Goal: Information Seeking & Learning: Learn about a topic

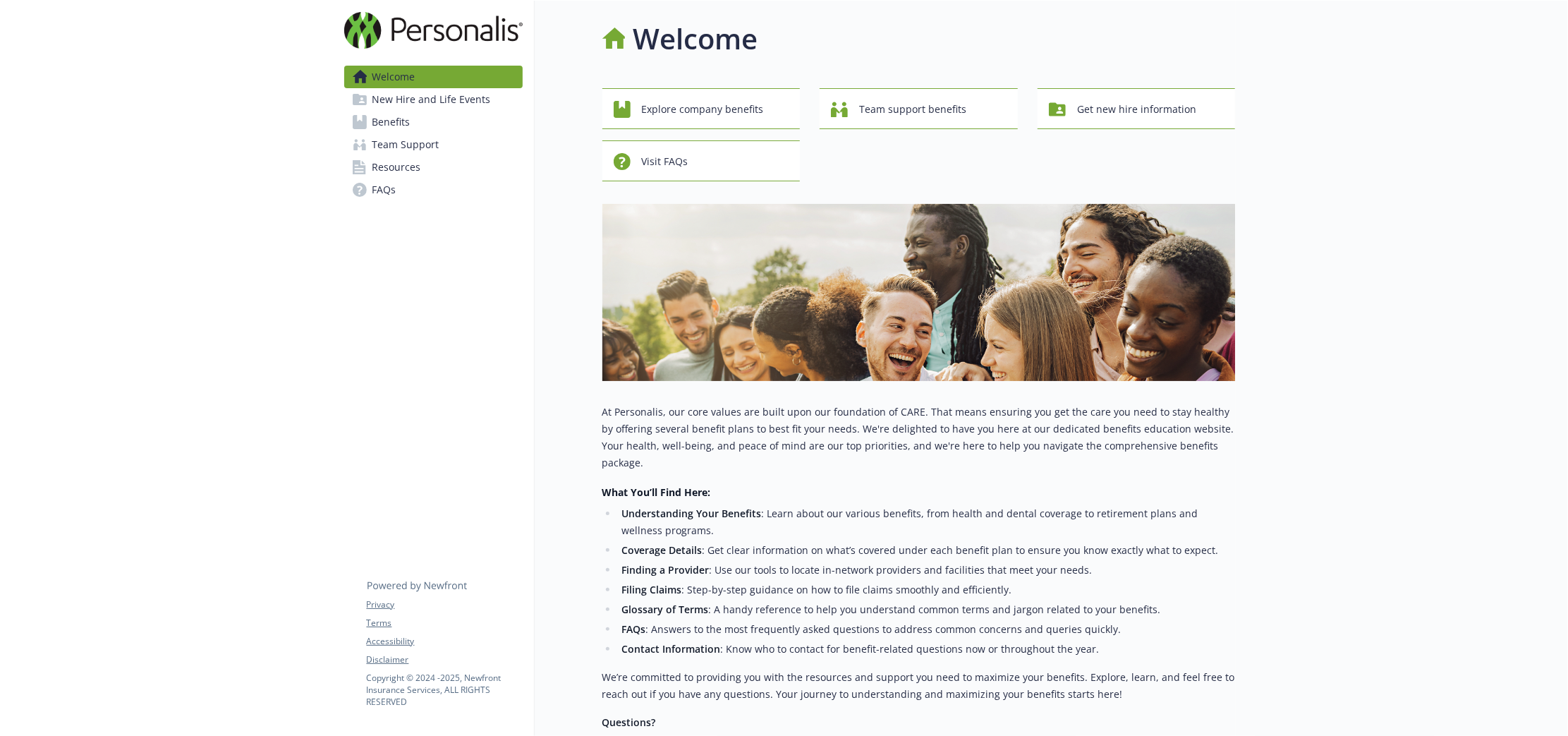
click at [428, 129] on link "Benefits" at bounding box center [434, 122] width 179 height 22
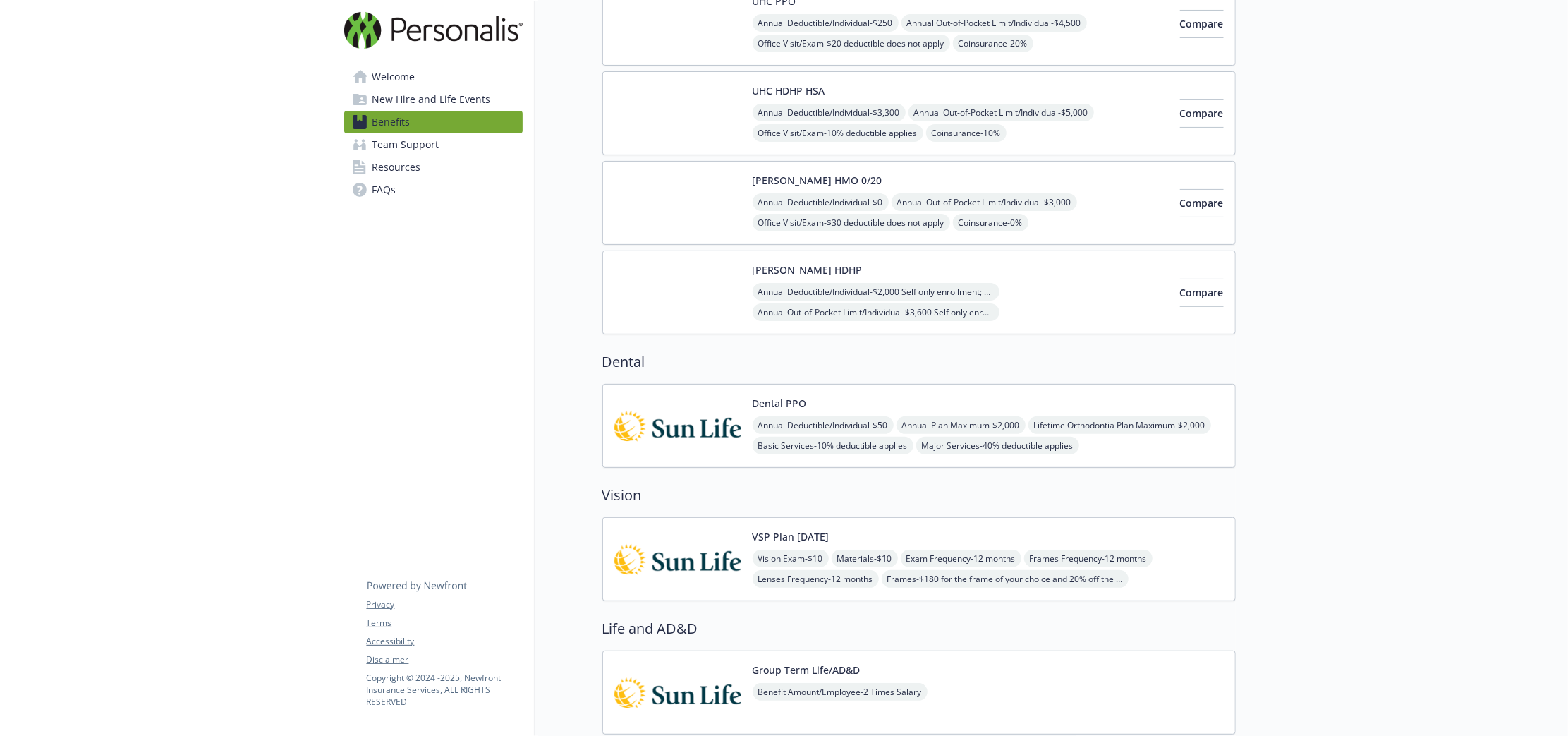
scroll to position [176, 0]
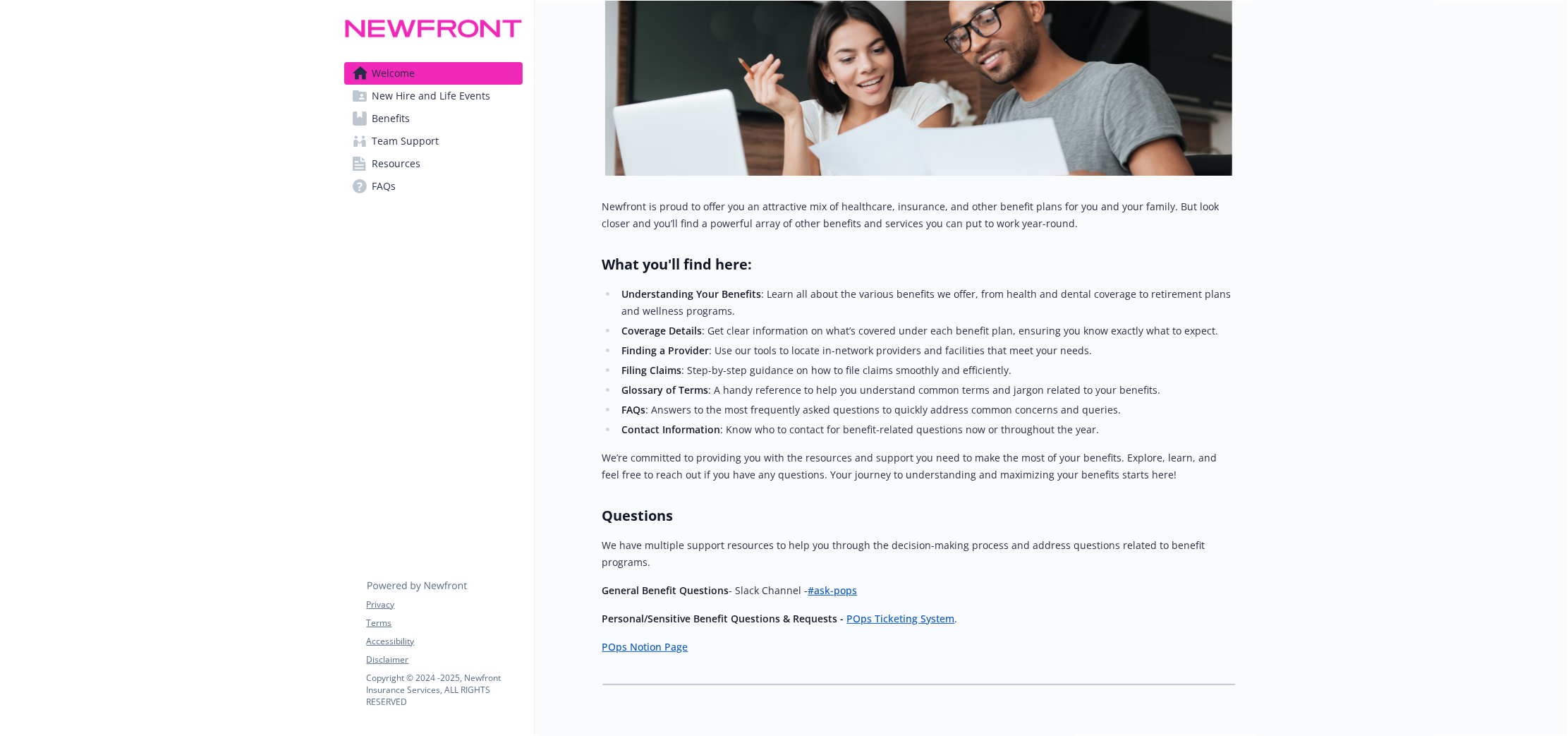
scroll to position [299, 0]
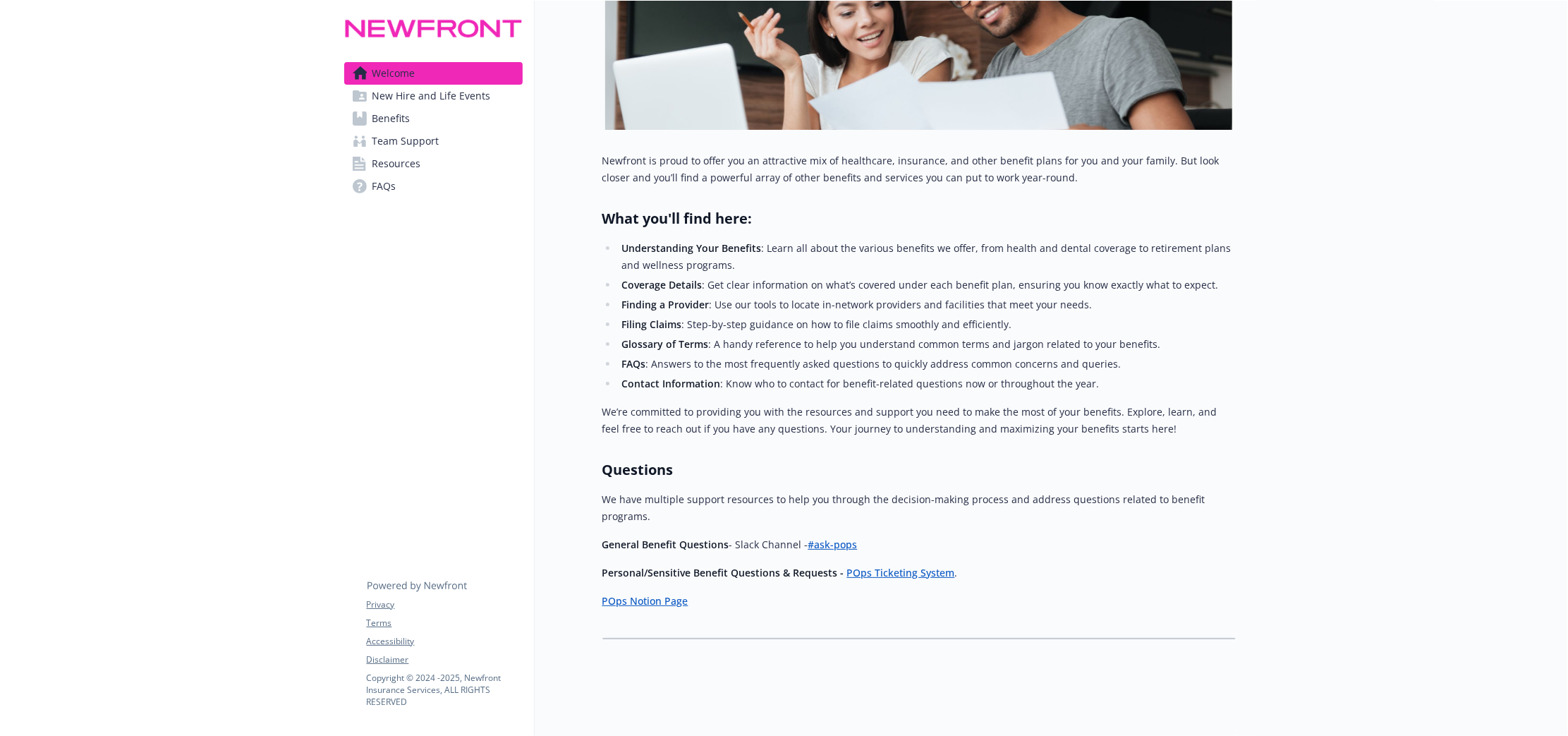
click at [445, 98] on span "New Hire and Life Events" at bounding box center [431, 96] width 119 height 22
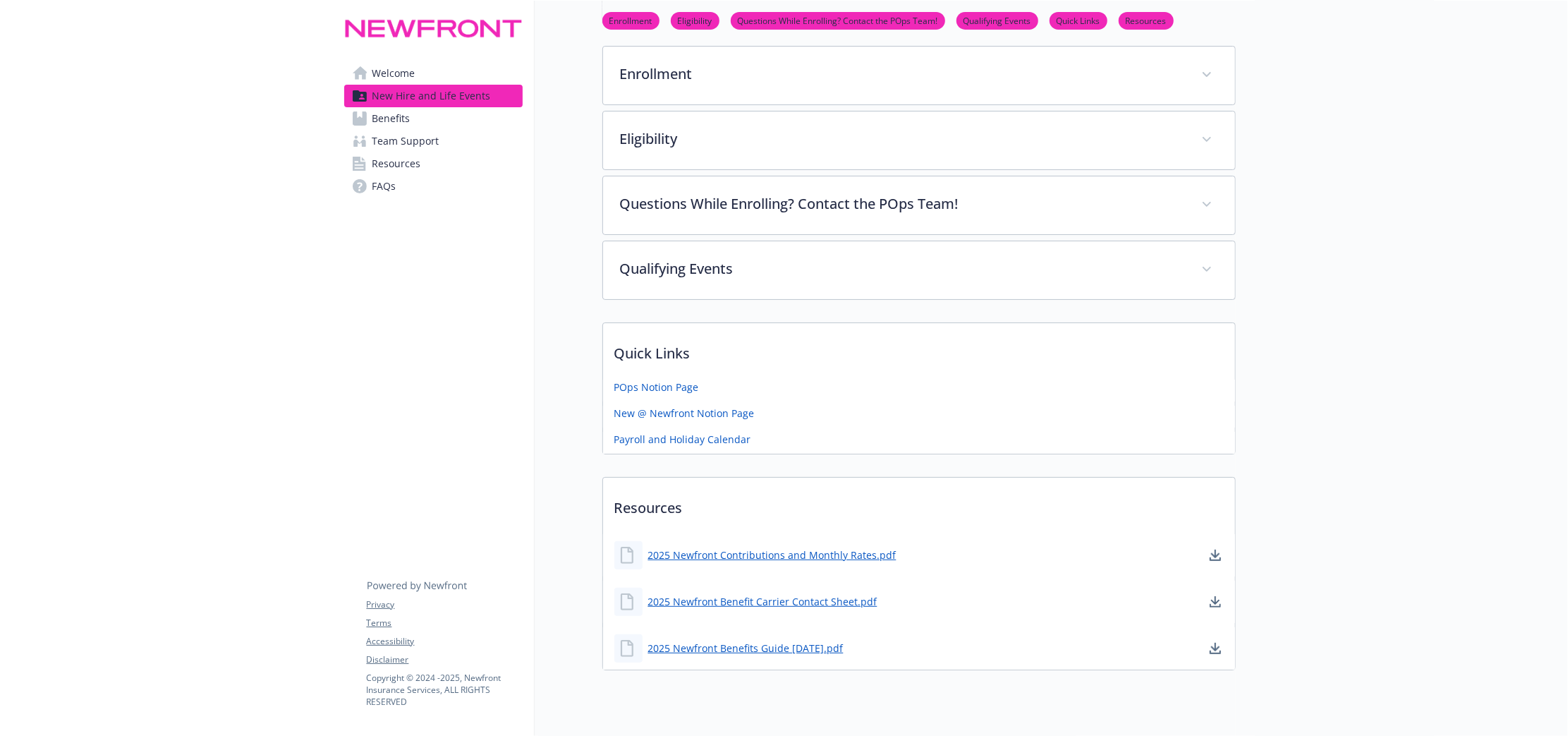
click at [452, 122] on link "Benefits" at bounding box center [434, 118] width 179 height 22
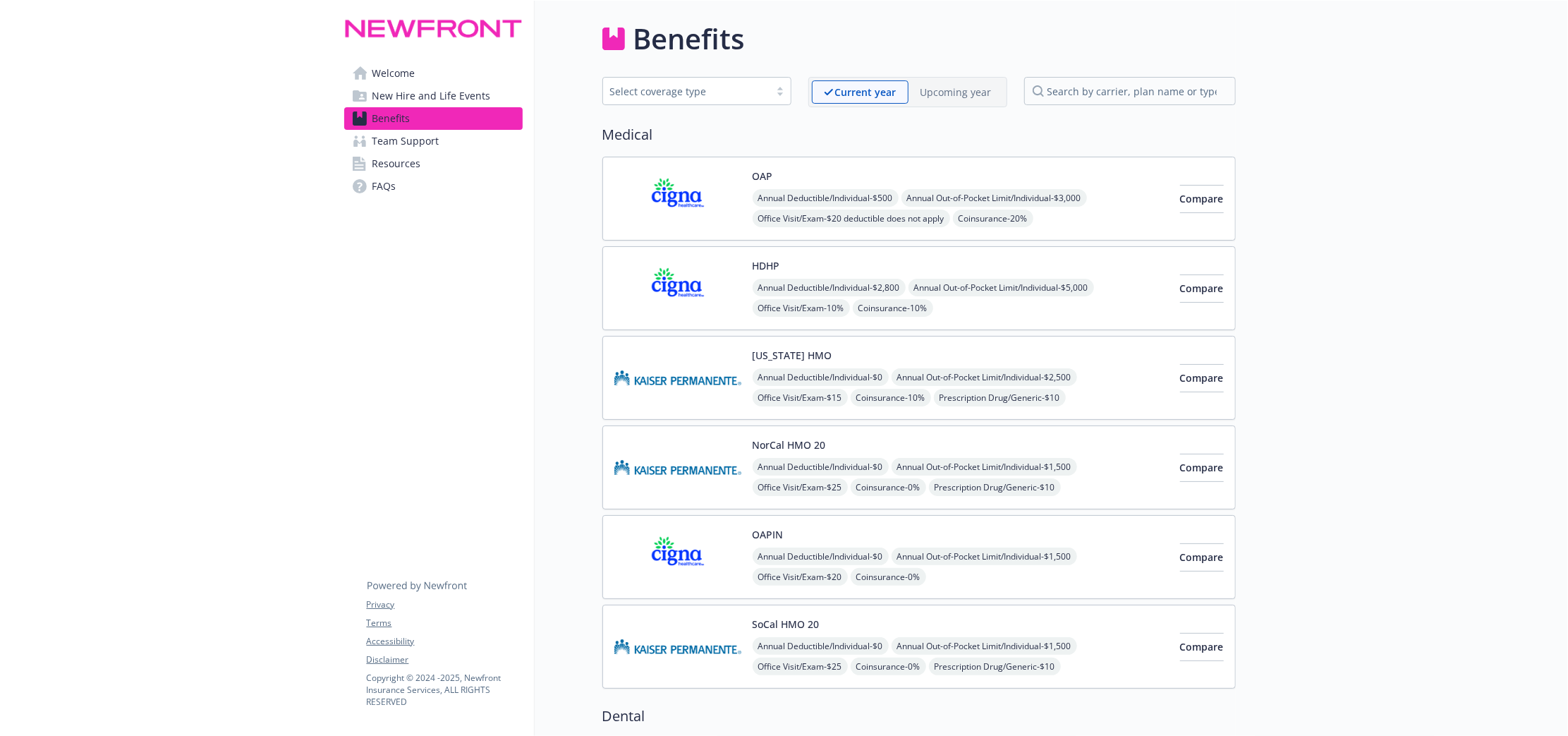
click at [974, 104] on div "Current year Upcoming year" at bounding box center [908, 92] width 199 height 30
click at [972, 97] on p "Upcoming year" at bounding box center [956, 92] width 71 height 15
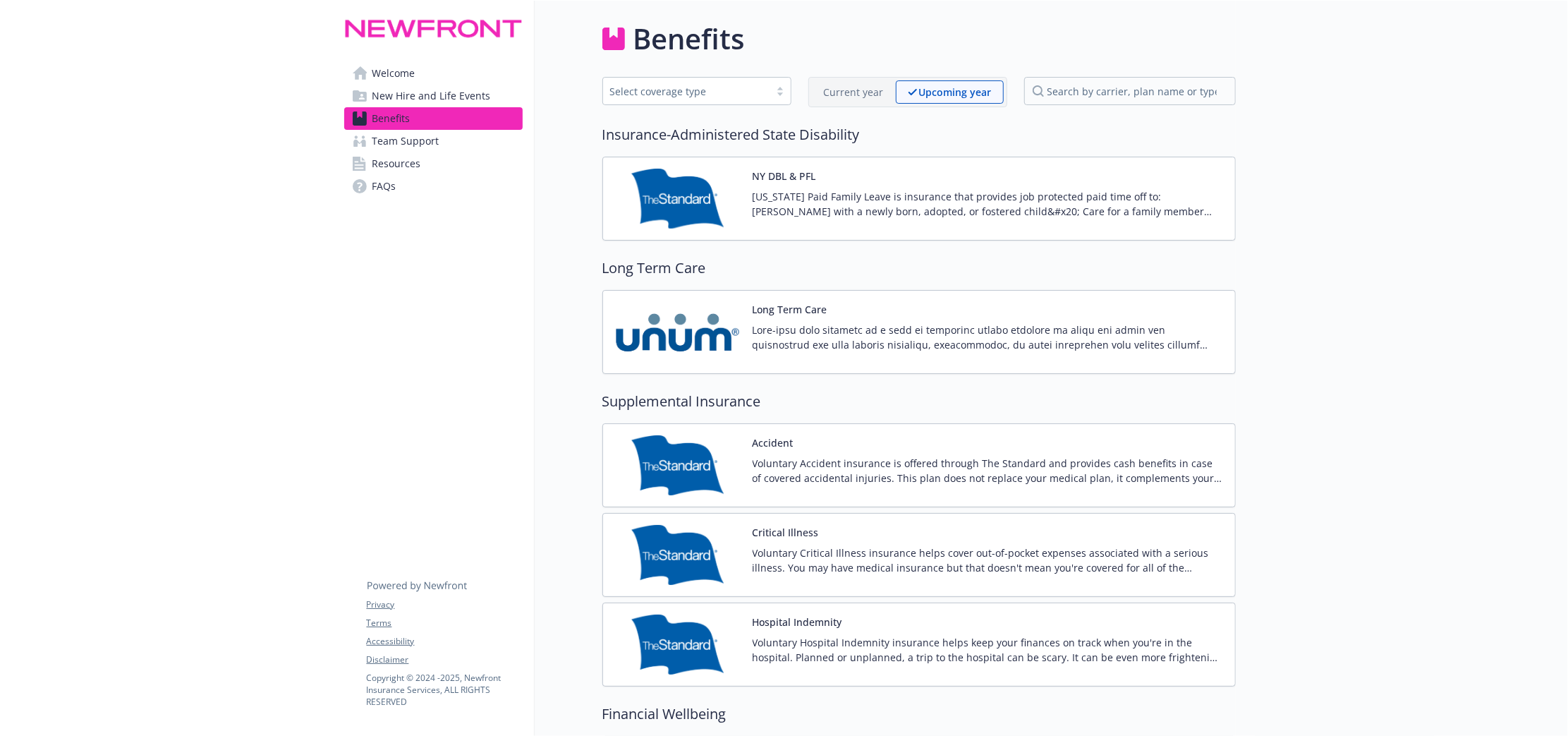
click at [869, 89] on p "Current year" at bounding box center [854, 92] width 60 height 15
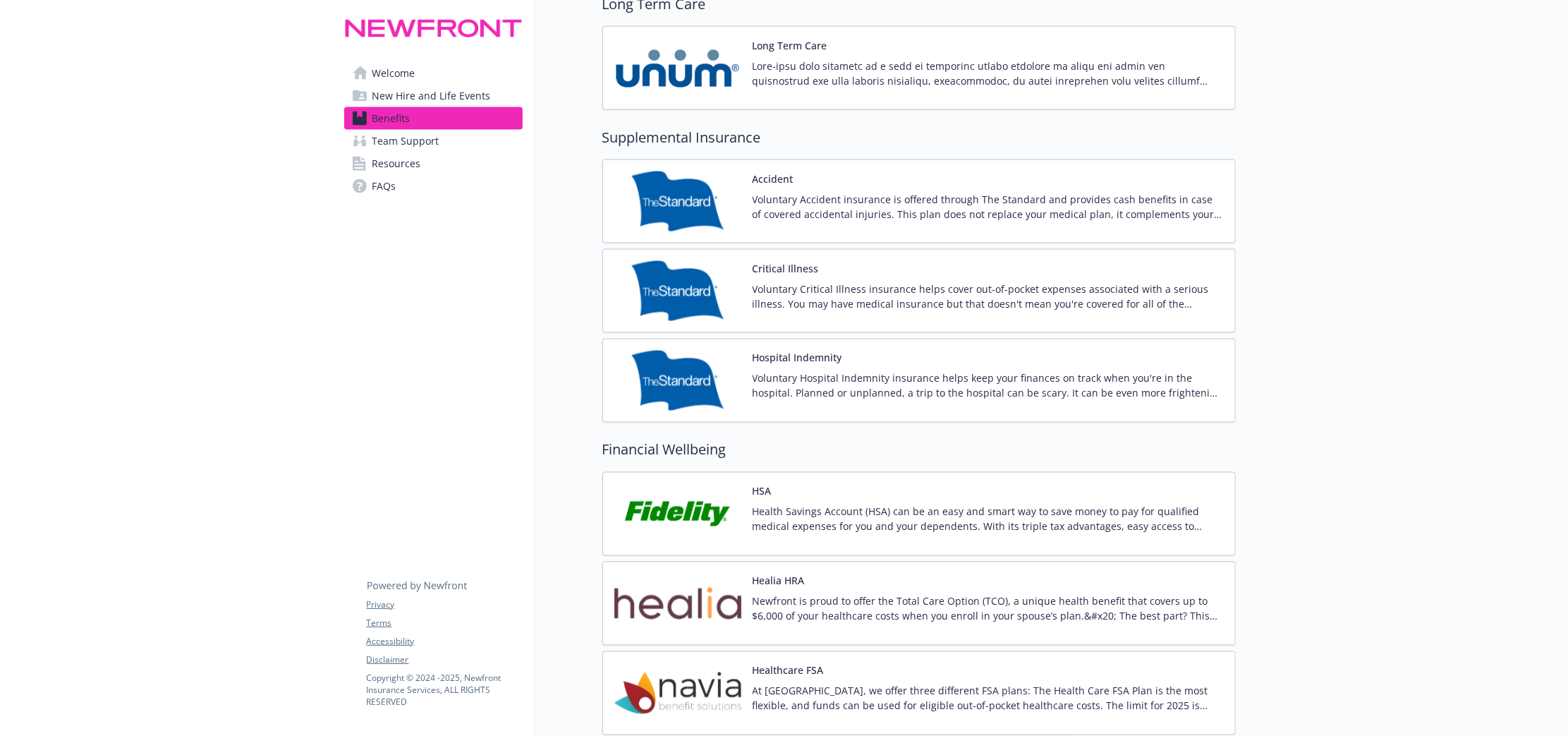
scroll to position [1940, 0]
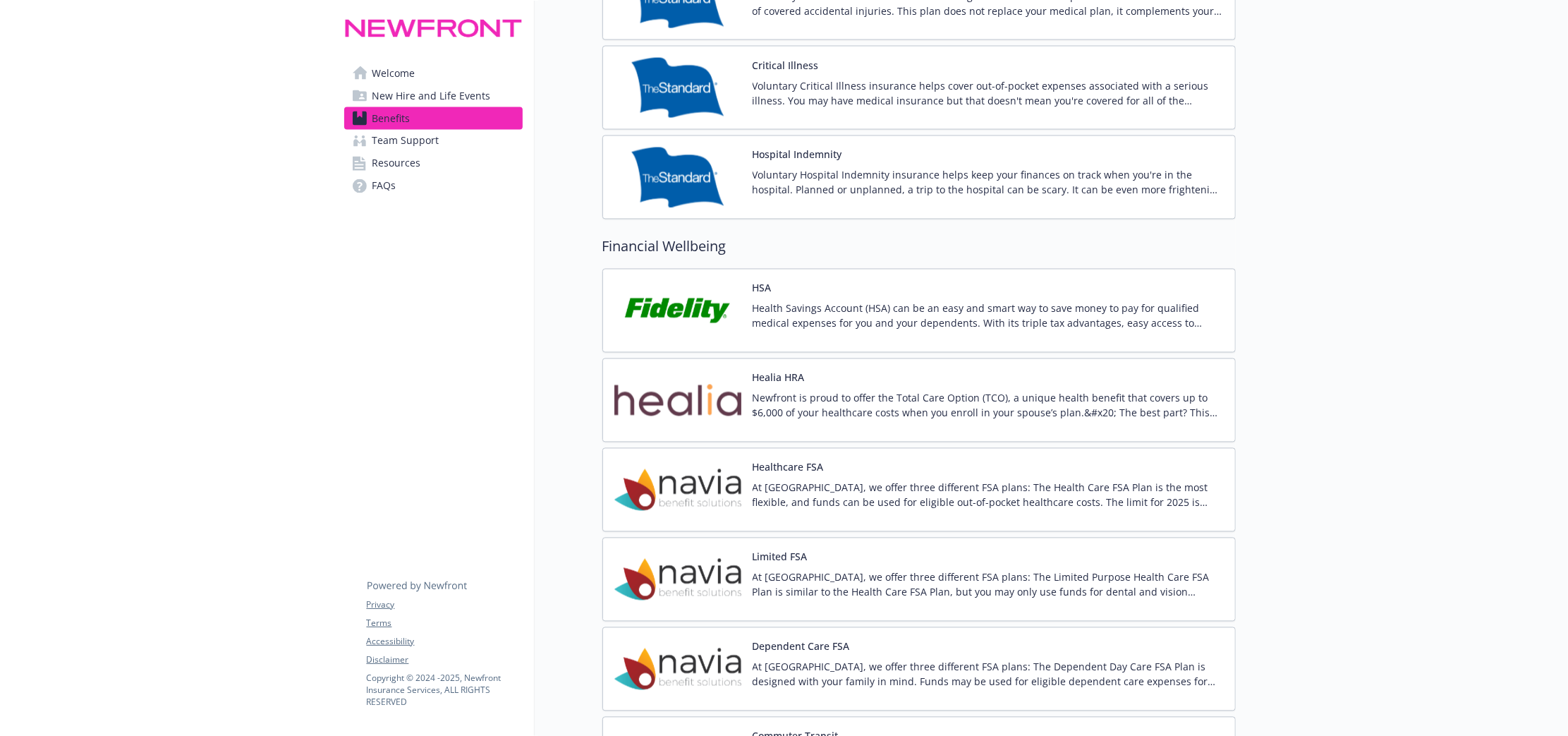
click at [992, 179] on p "Voluntary Hospital Indemnity insurance helps keep your finances on track when y…" at bounding box center [989, 183] width 472 height 29
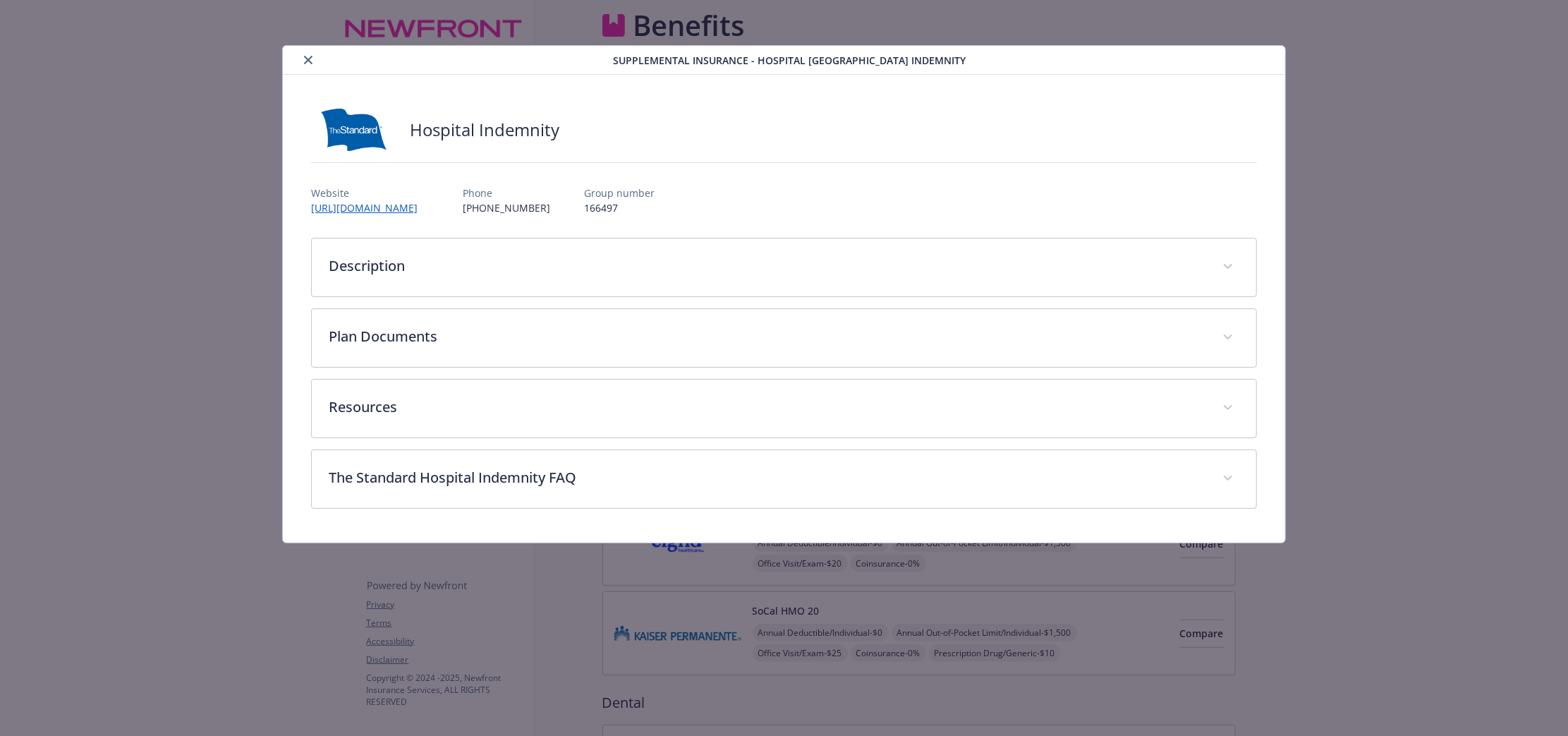
scroll to position [1940, 0]
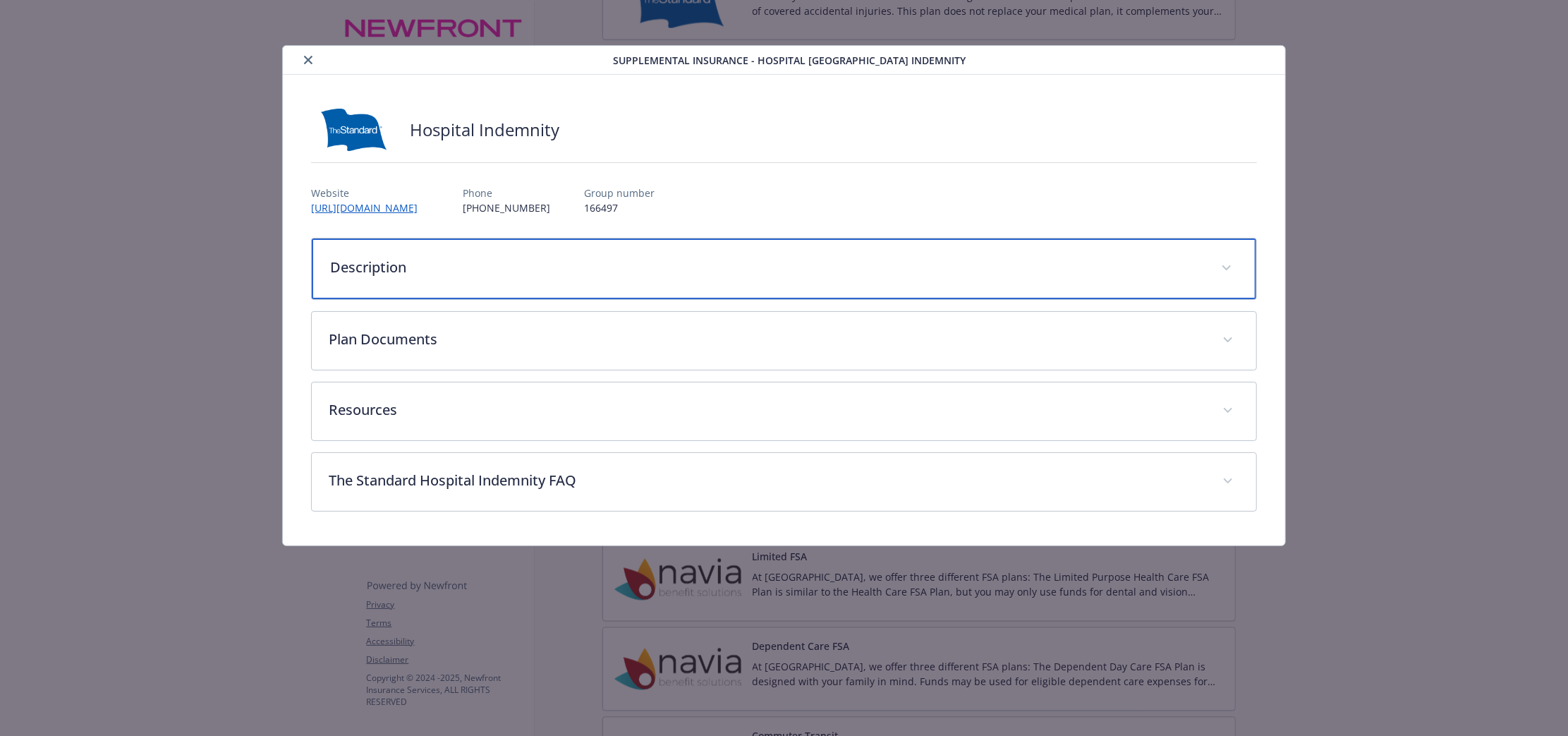
click at [613, 263] on p "Description" at bounding box center [767, 267] width 874 height 21
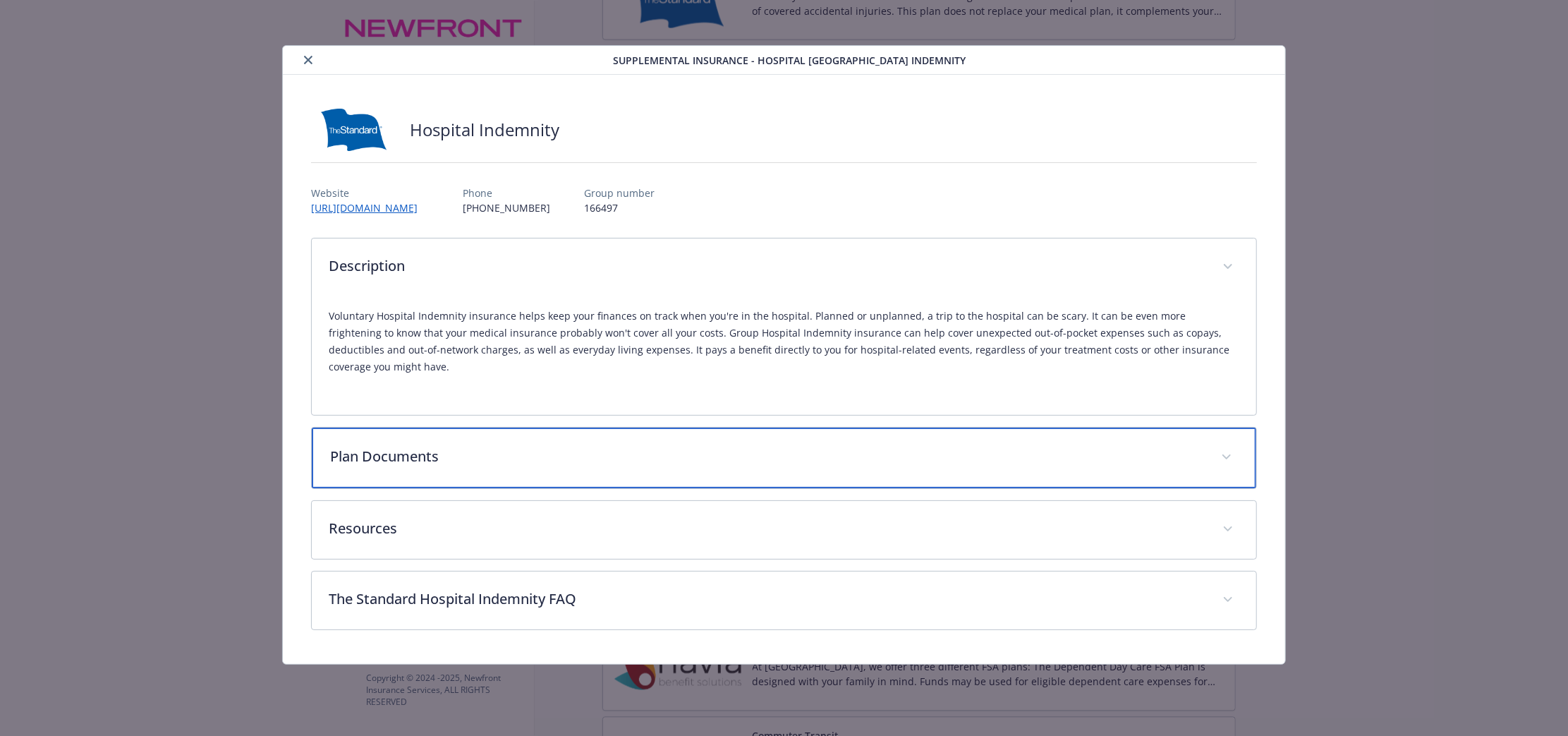
click at [764, 446] on p "Plan Documents" at bounding box center [767, 456] width 874 height 21
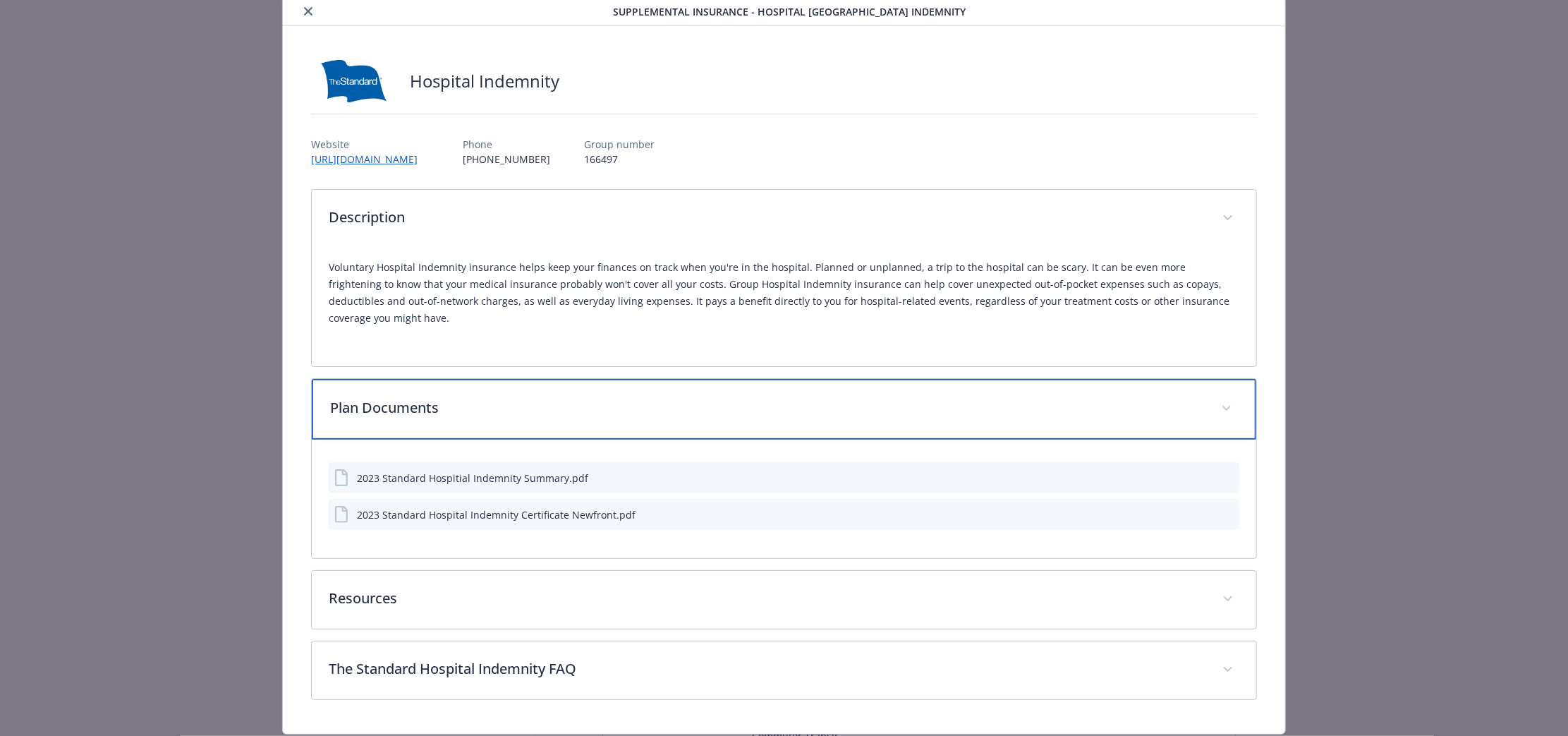
scroll to position [74, 0]
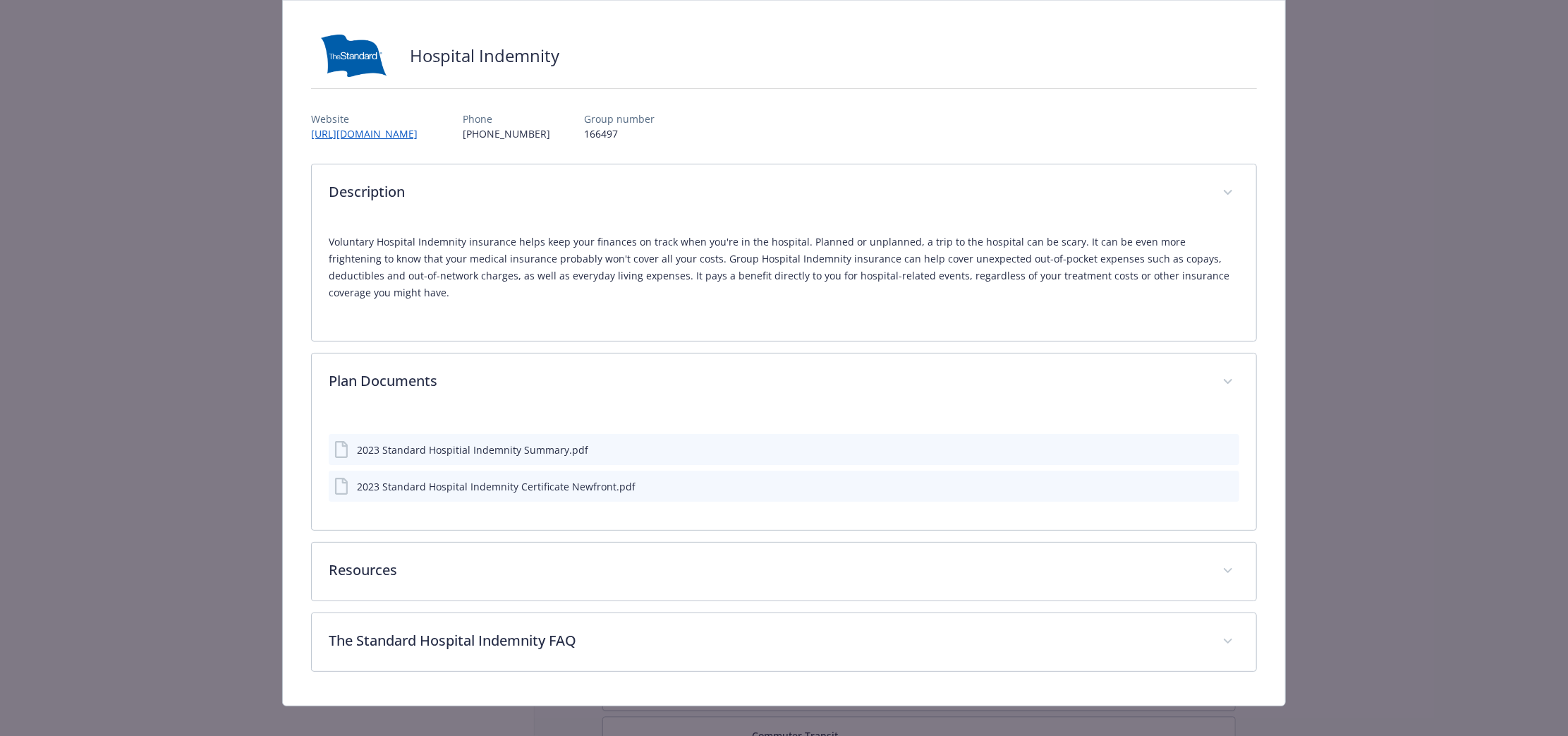
click at [1220, 444] on icon "preview file" at bounding box center [1226, 449] width 12 height 10
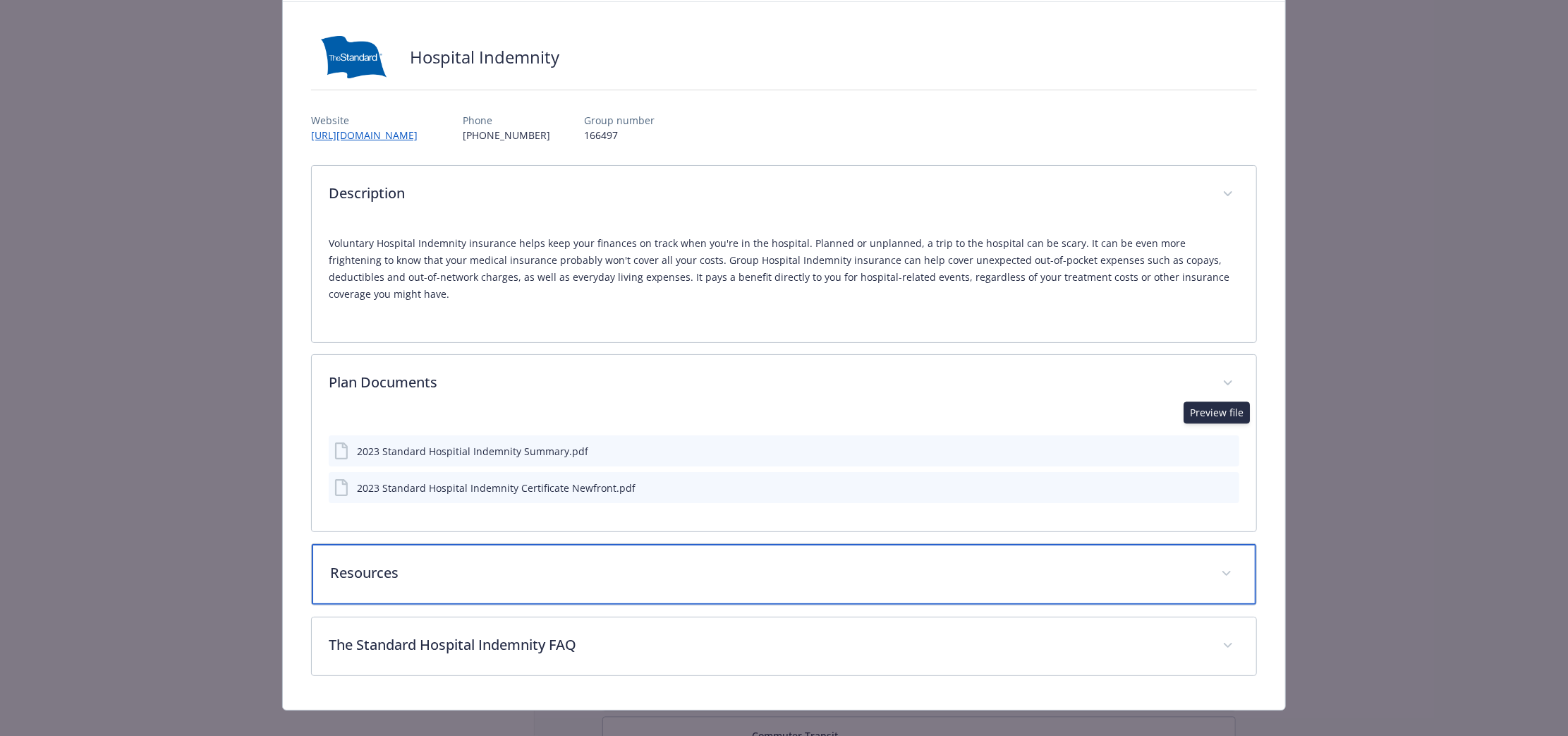
click at [721, 563] on p "Resources" at bounding box center [767, 573] width 874 height 21
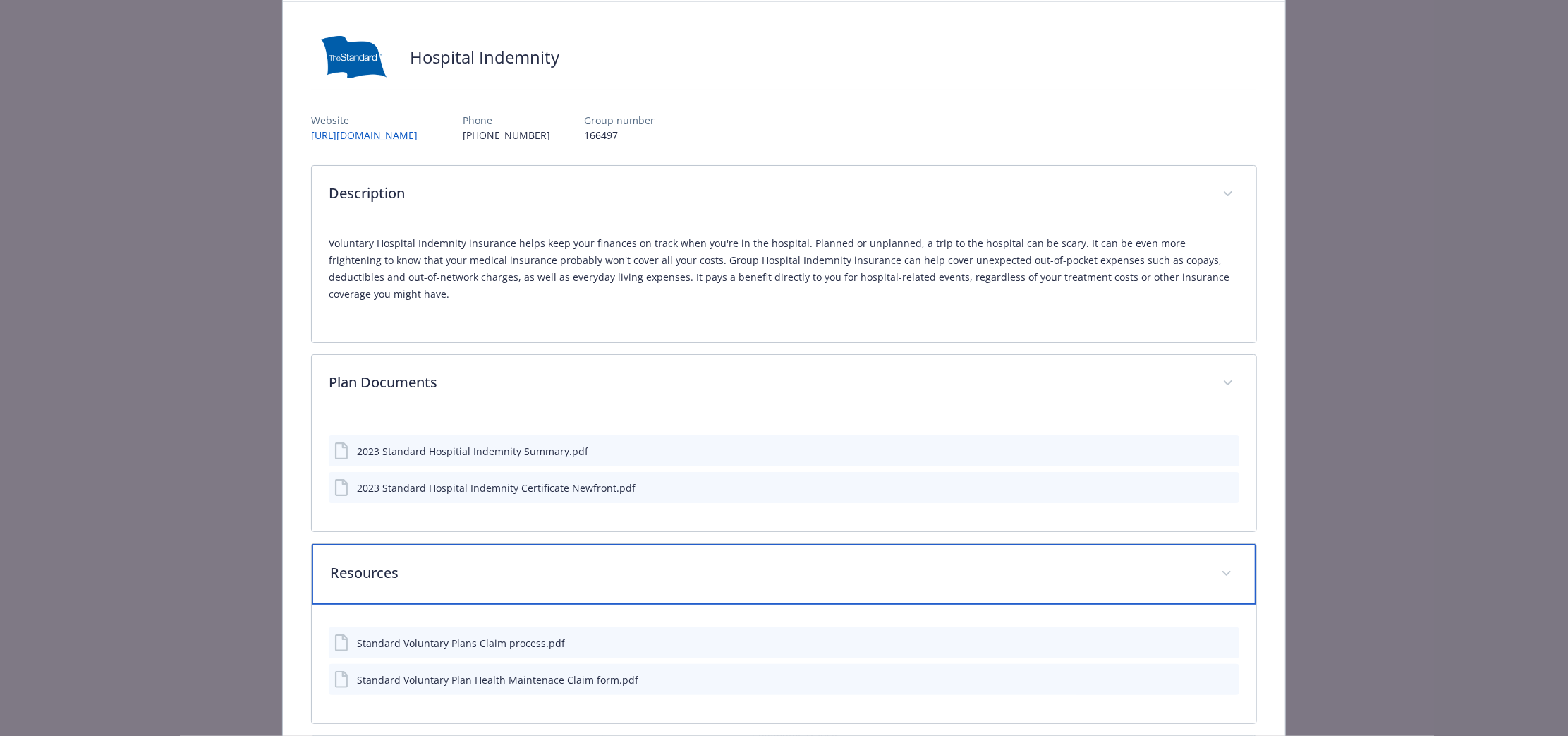
scroll to position [193, 0]
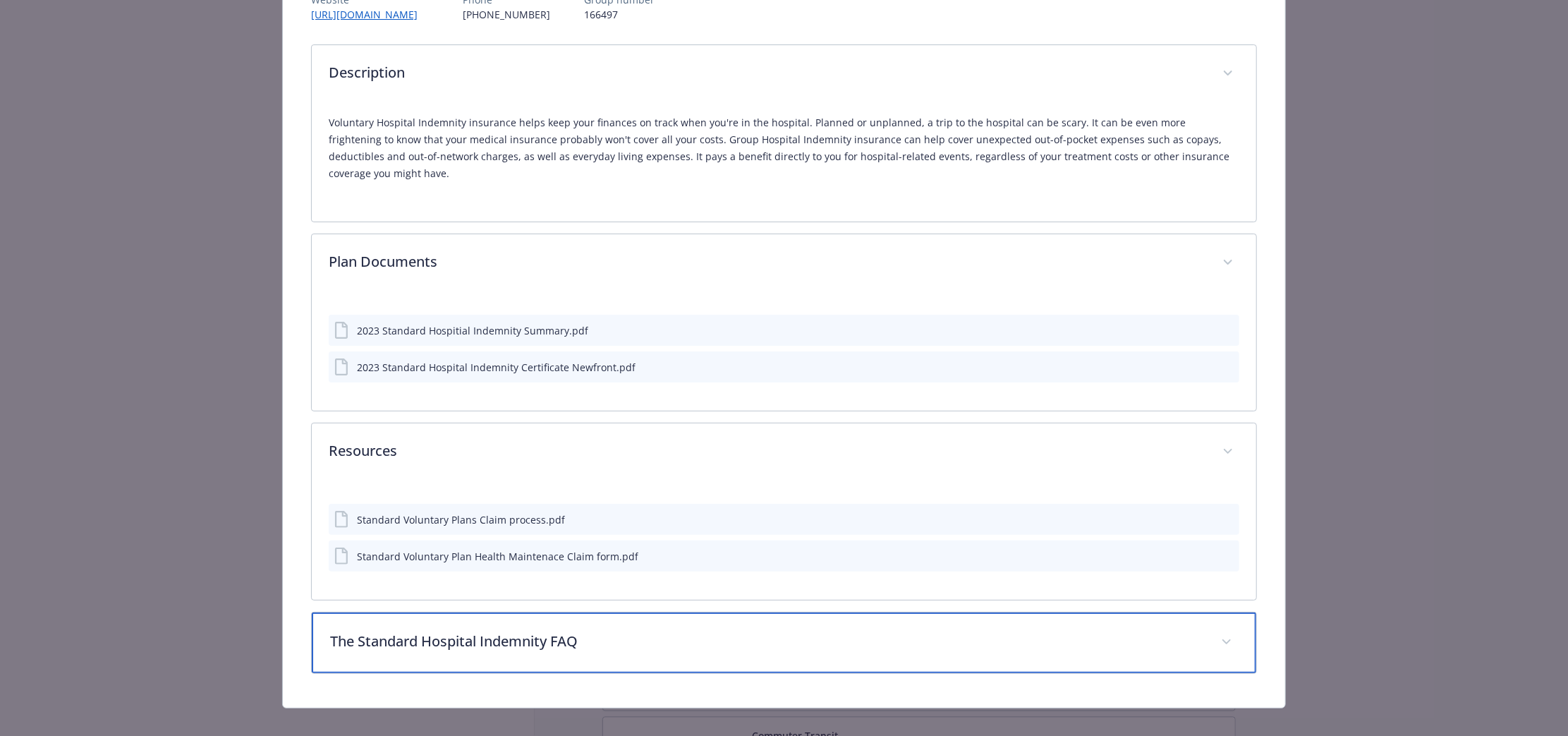
click at [758, 634] on p "The Standard Hospital Indemnity FAQ" at bounding box center [767, 640] width 874 height 21
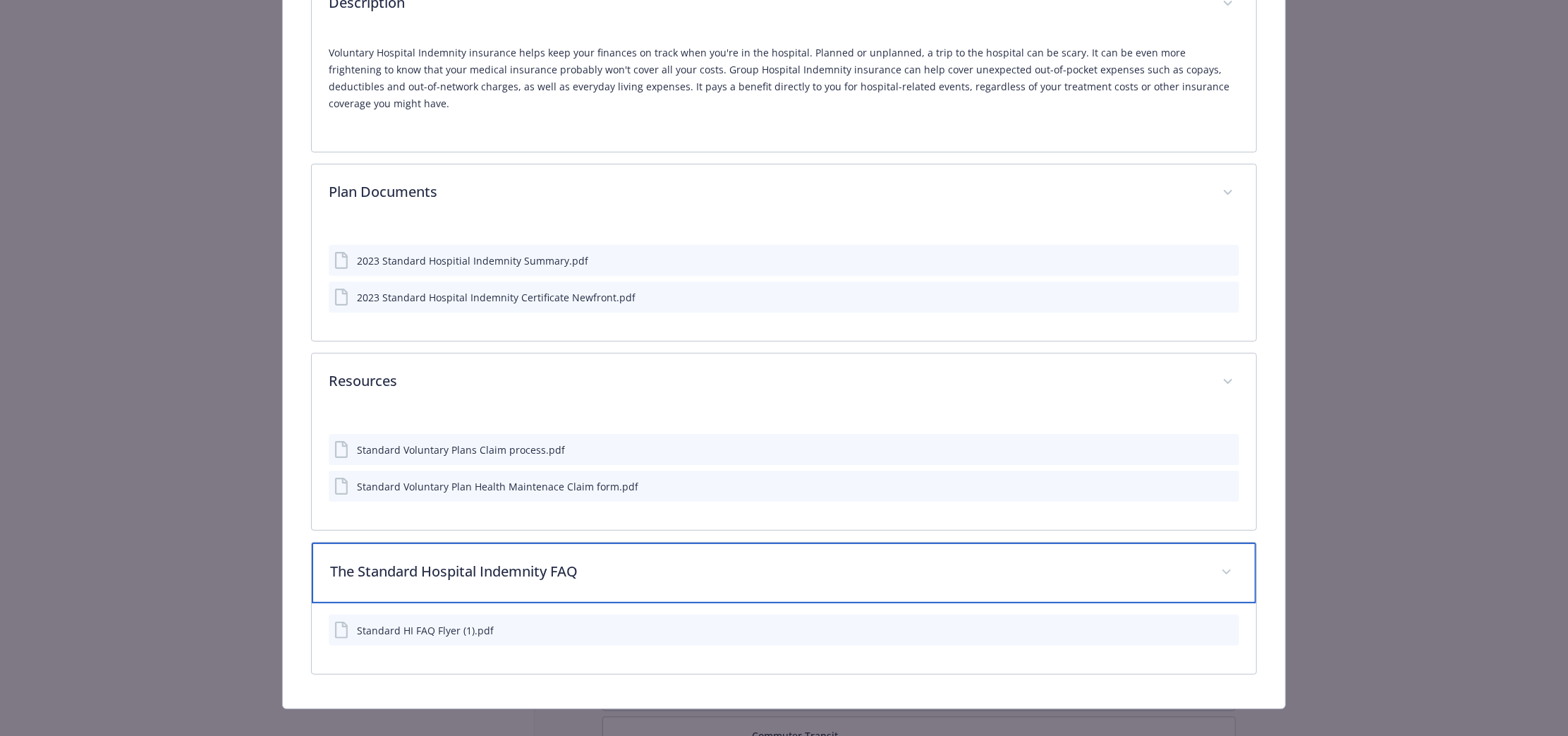
scroll to position [0, 0]
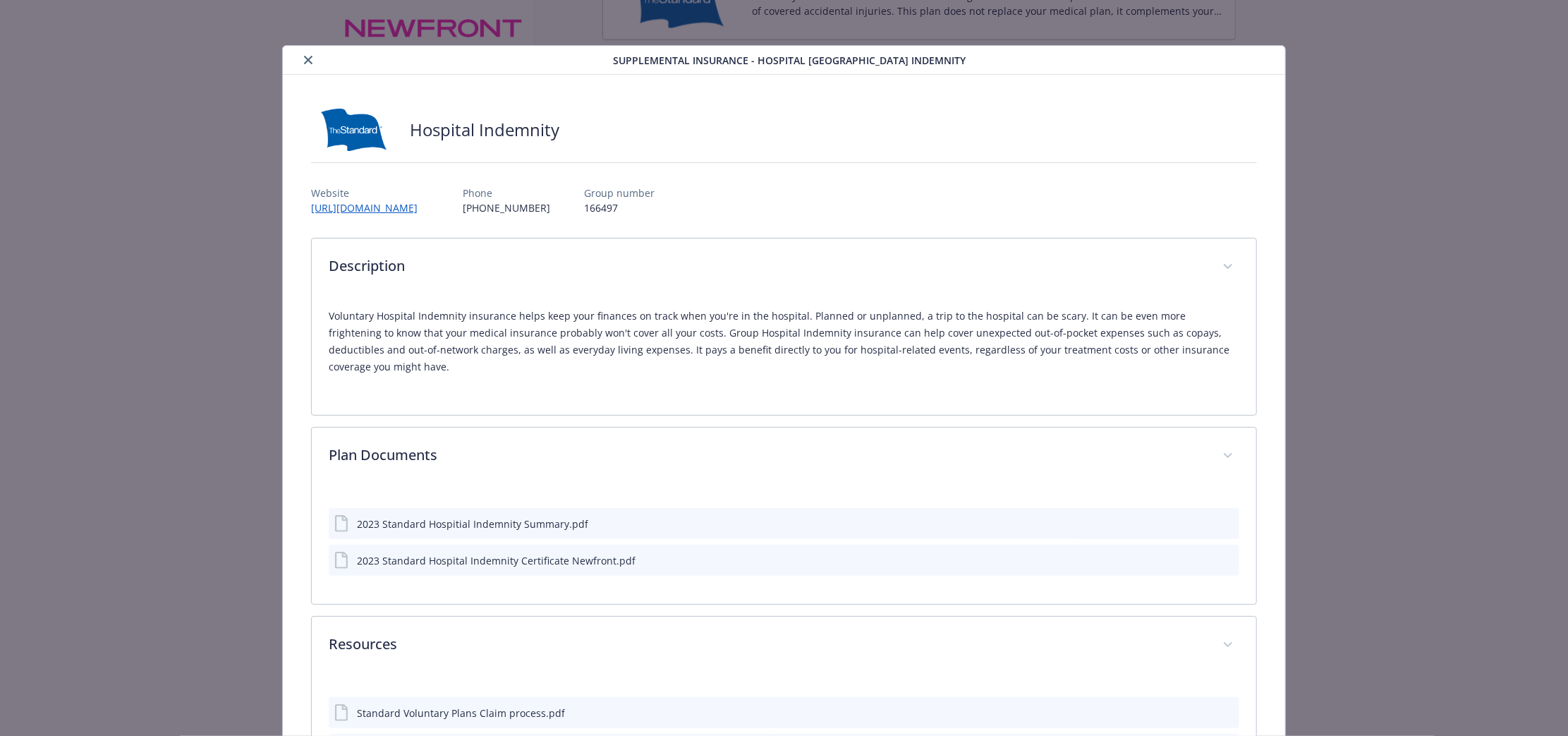
click at [308, 55] on icon "close" at bounding box center [308, 59] width 8 height 8
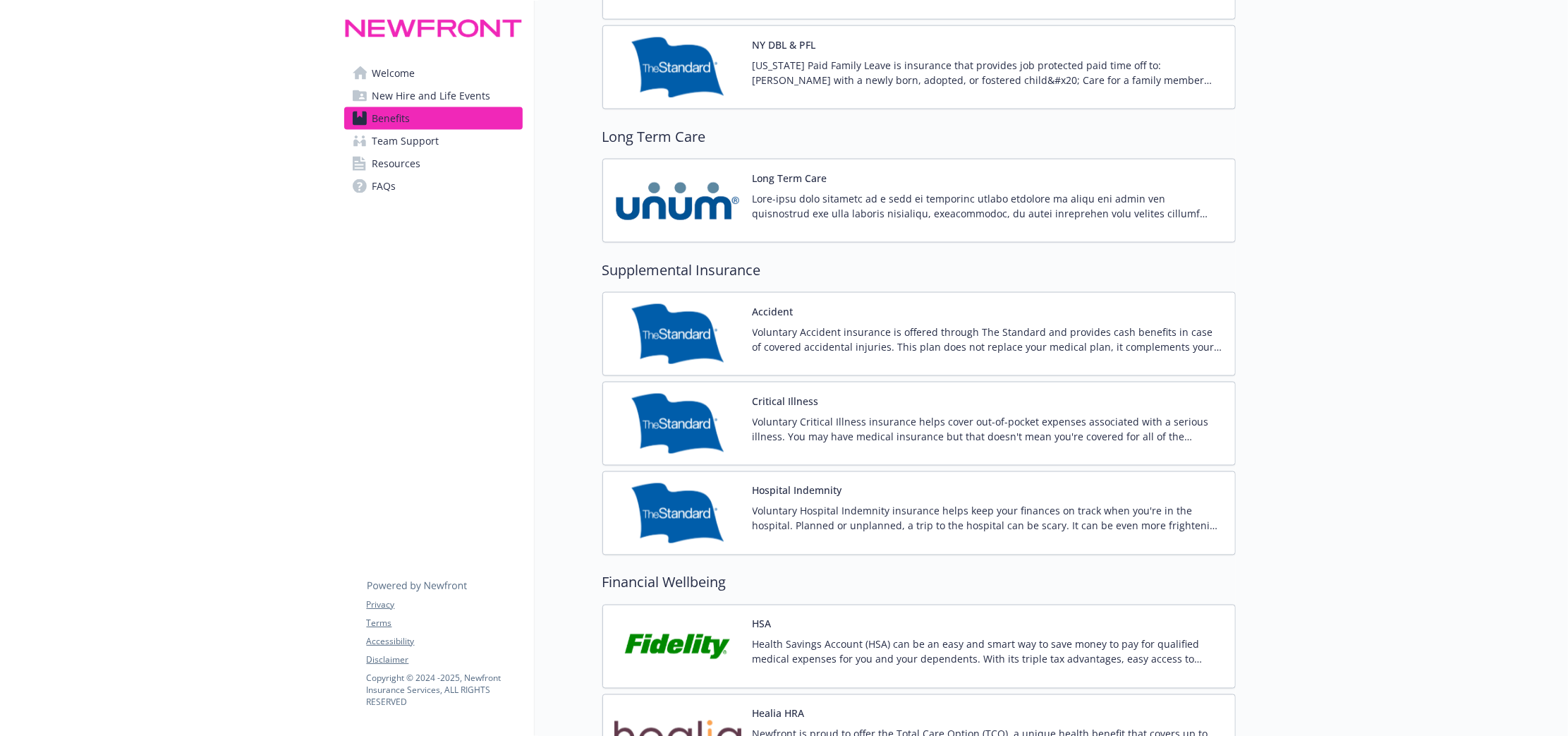
scroll to position [1588, 0]
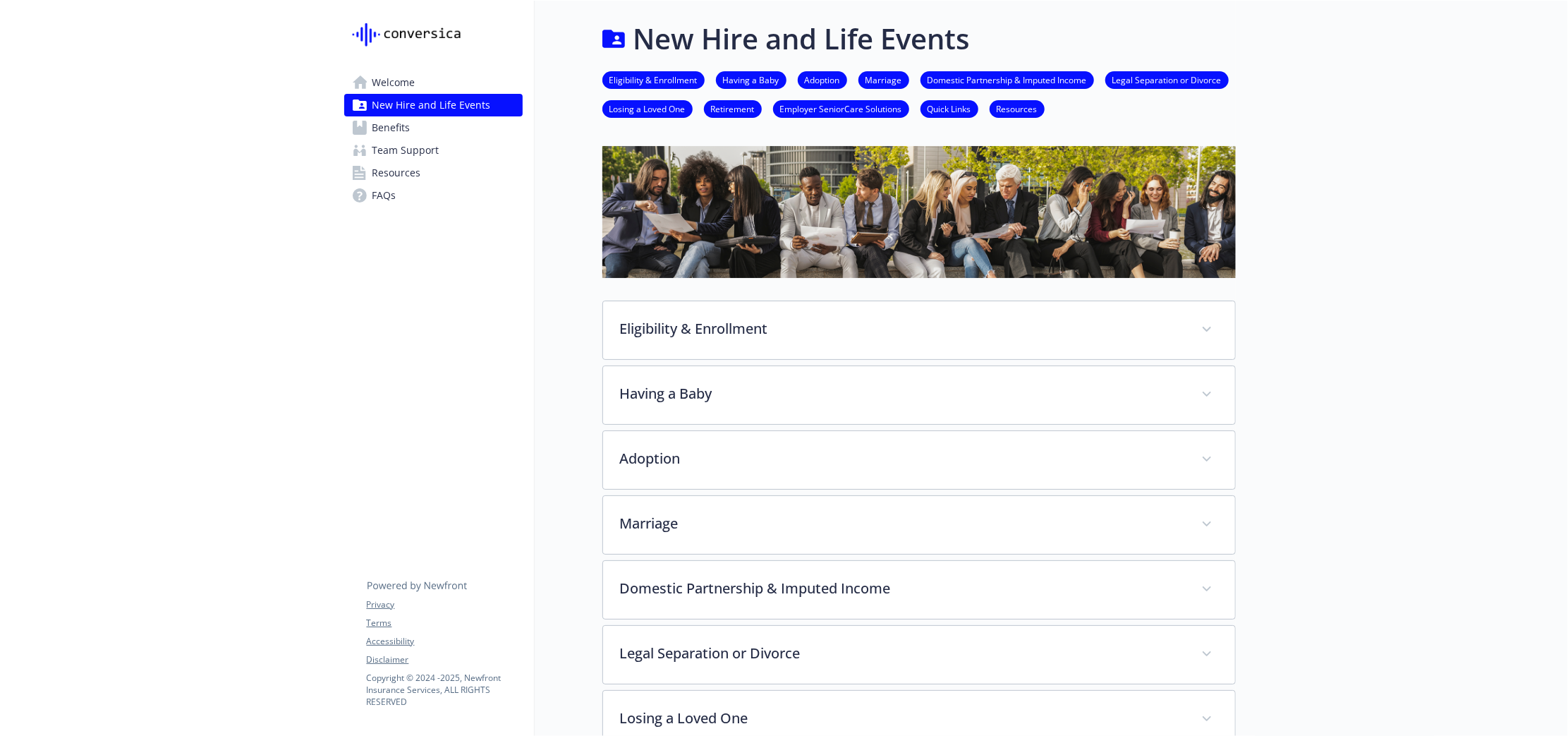
click at [392, 89] on span "Welcome" at bounding box center [394, 82] width 43 height 22
